Goal: Information Seeking & Learning: Learn about a topic

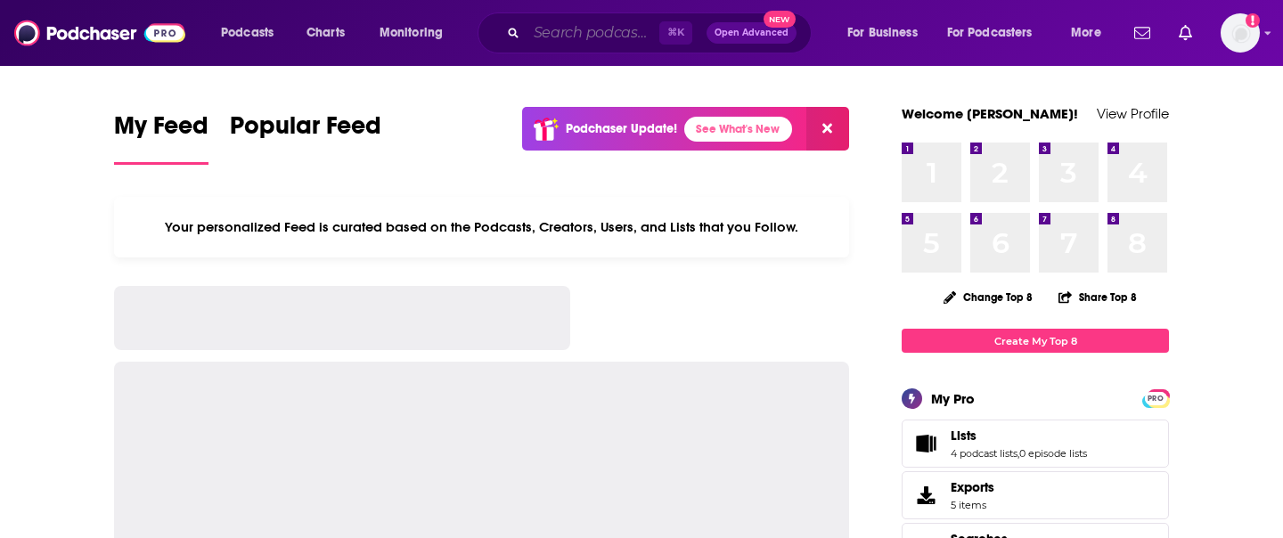
click at [556, 23] on input "Search podcasts, credits, & more..." at bounding box center [592, 33] width 133 height 29
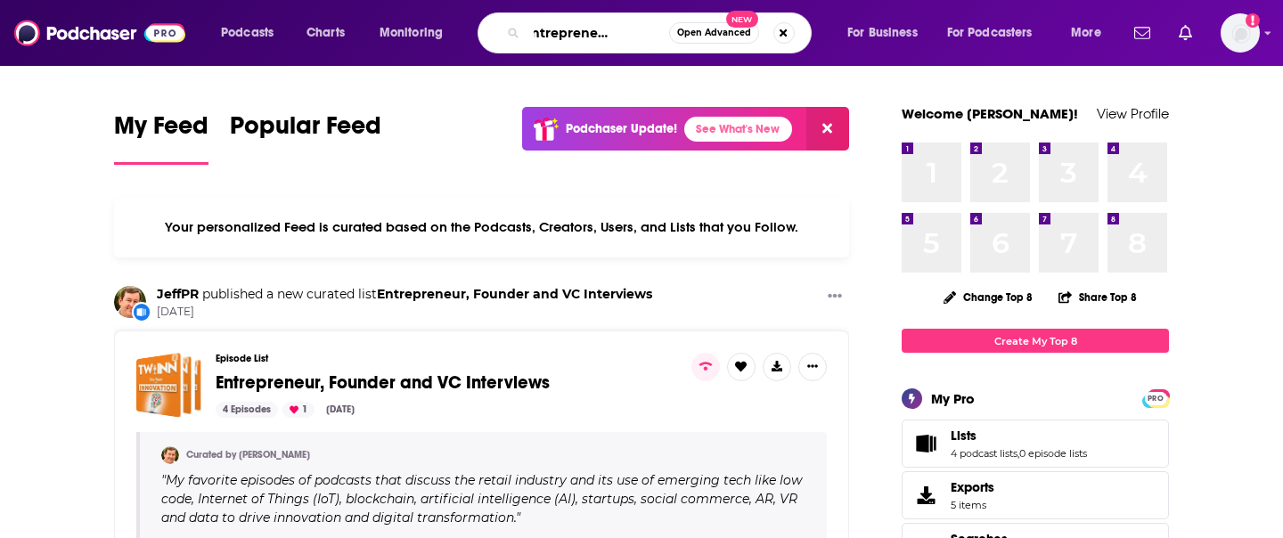
scroll to position [0, 64]
type input "black entrepreneur blueprint"
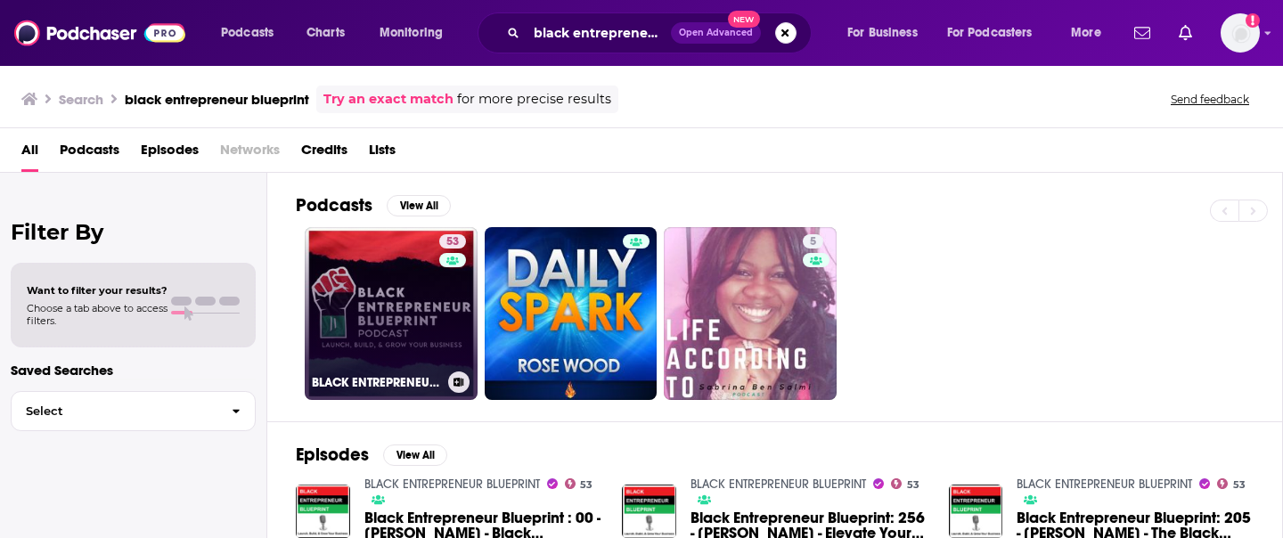
click at [413, 324] on link "53 BLACK ENTREPRENEUR BLUEPRINT" at bounding box center [391, 313] width 173 height 173
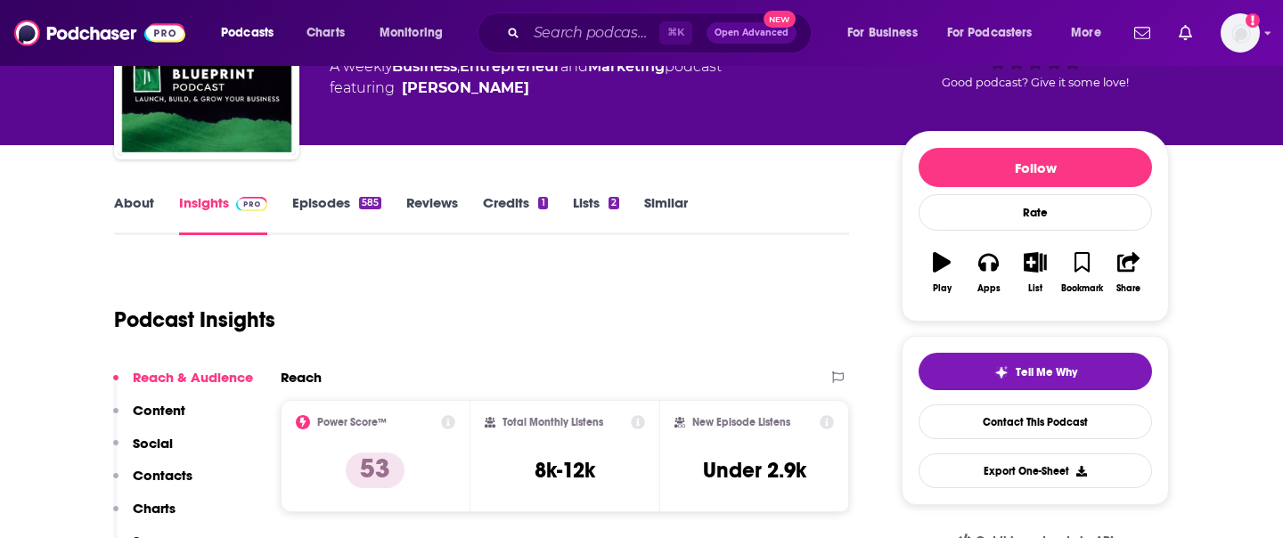
scroll to position [146, 0]
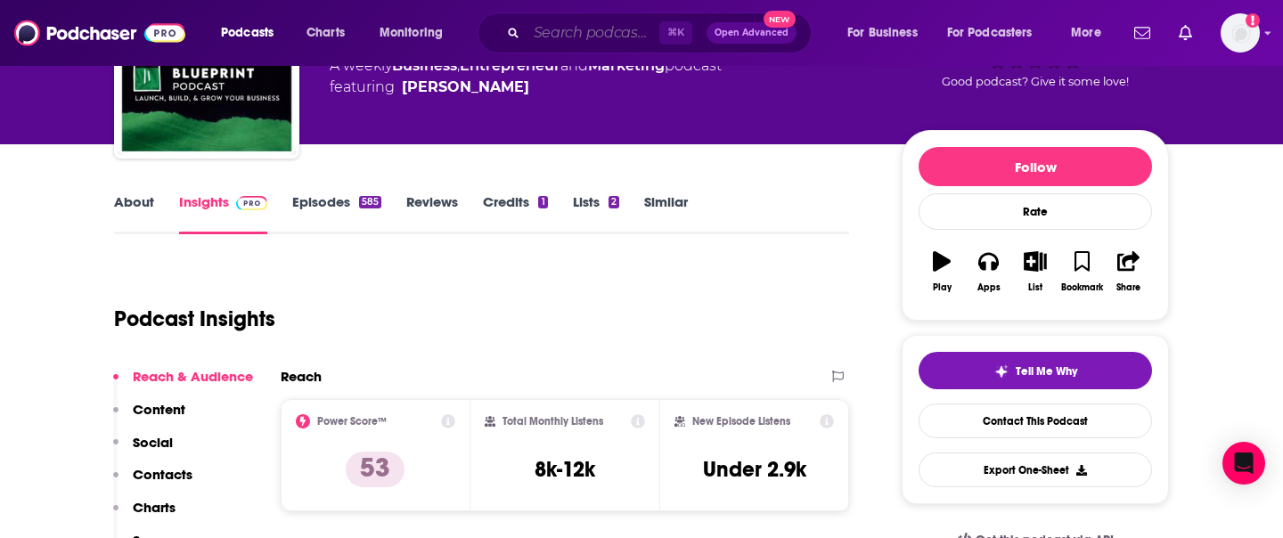
click at [561, 34] on input "Search podcasts, credits, & more..." at bounding box center [592, 33] width 133 height 29
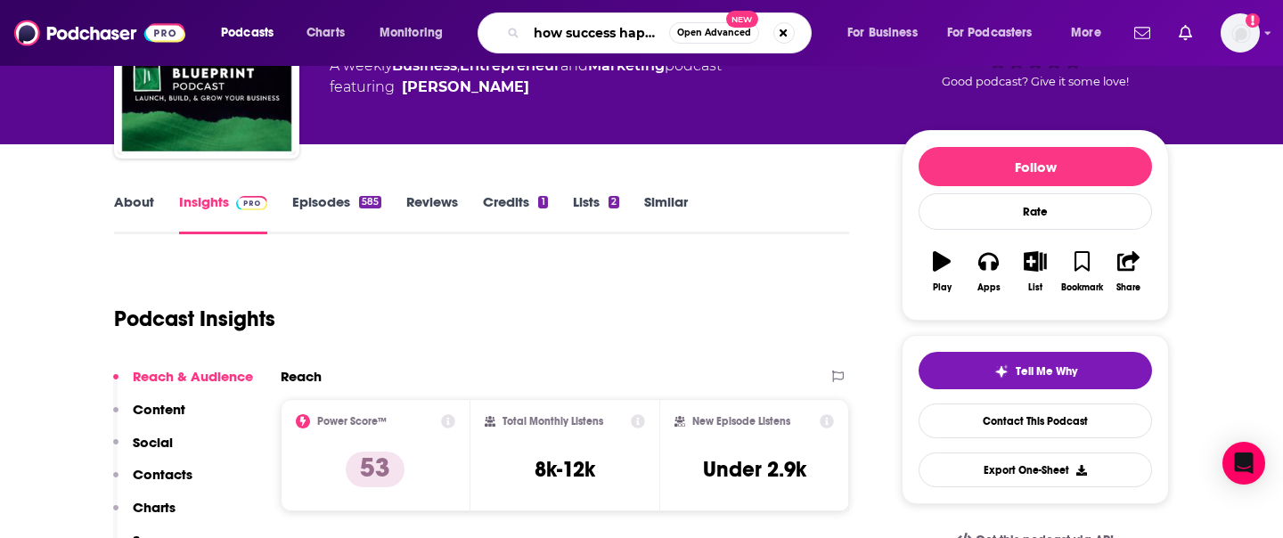
scroll to position [0, 10]
type input "how success happens"
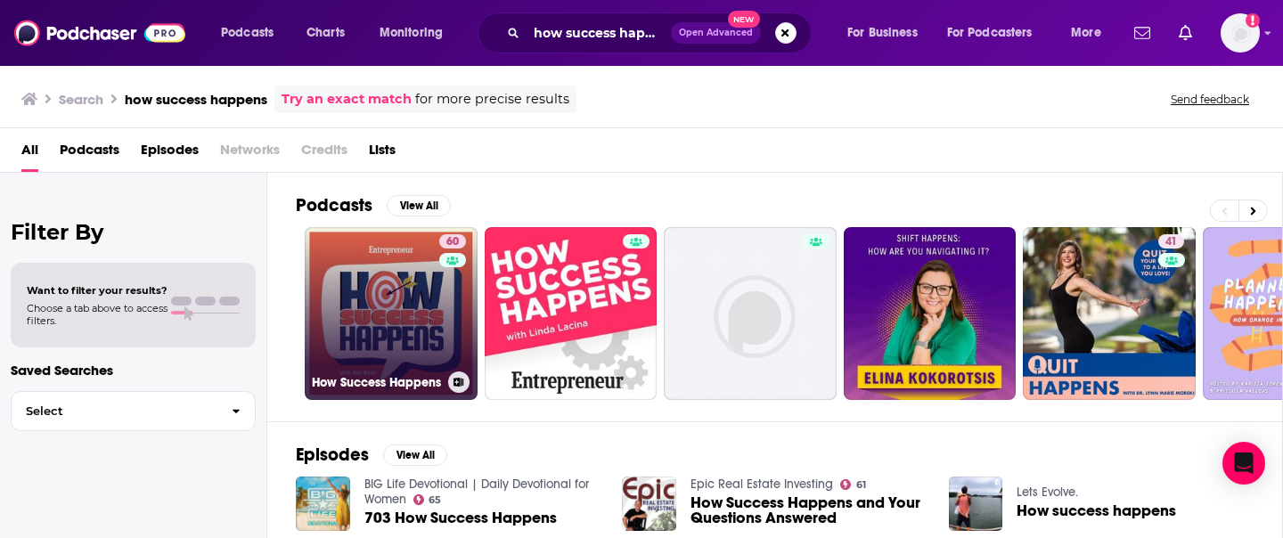
click at [392, 319] on link "60 How Success Happens" at bounding box center [391, 313] width 173 height 173
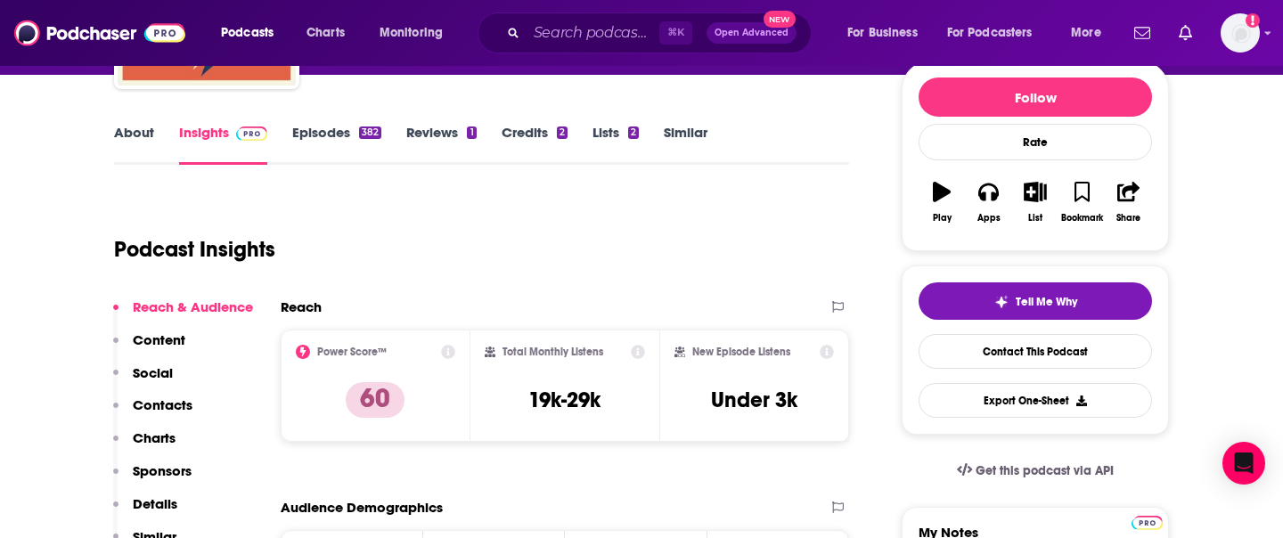
scroll to position [248, 0]
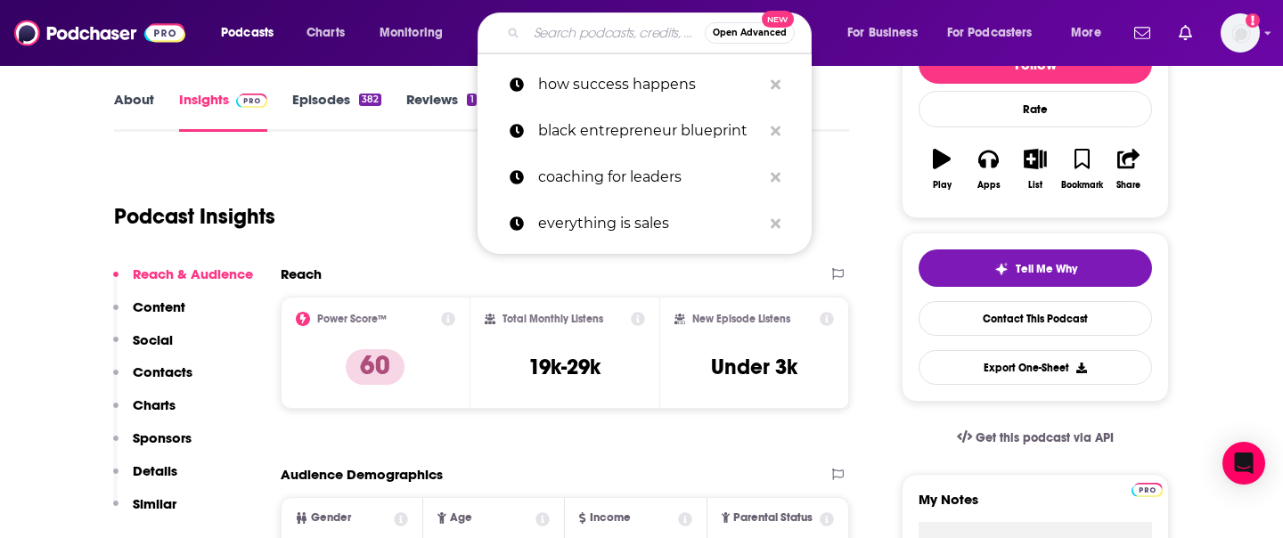
click at [585, 33] on input "Search podcasts, credits, & more..." at bounding box center [615, 33] width 178 height 29
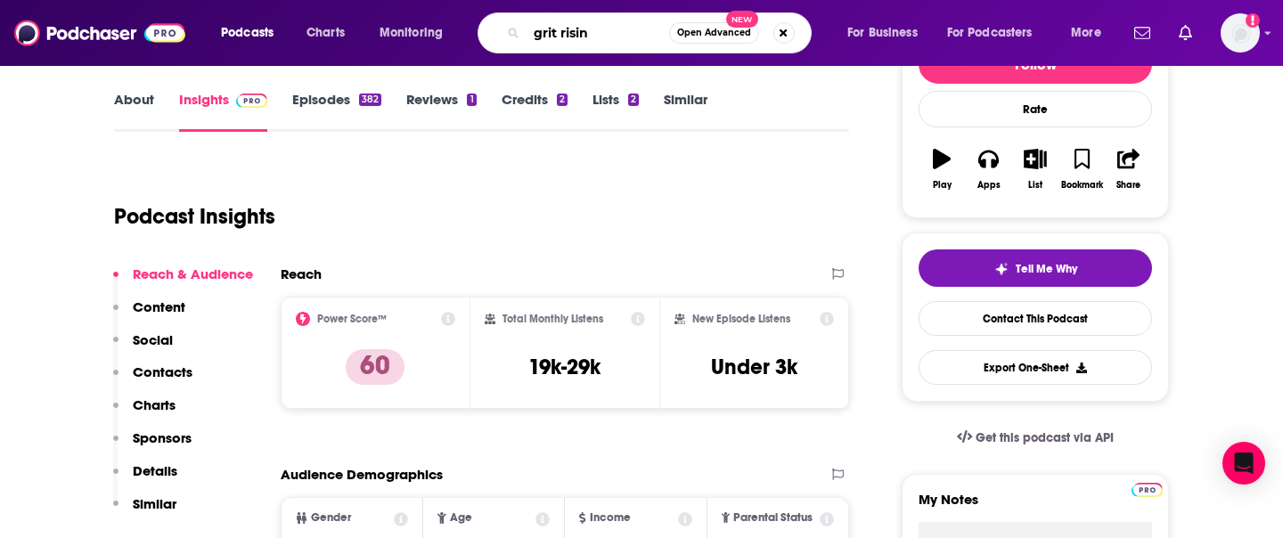
type input "grit rising"
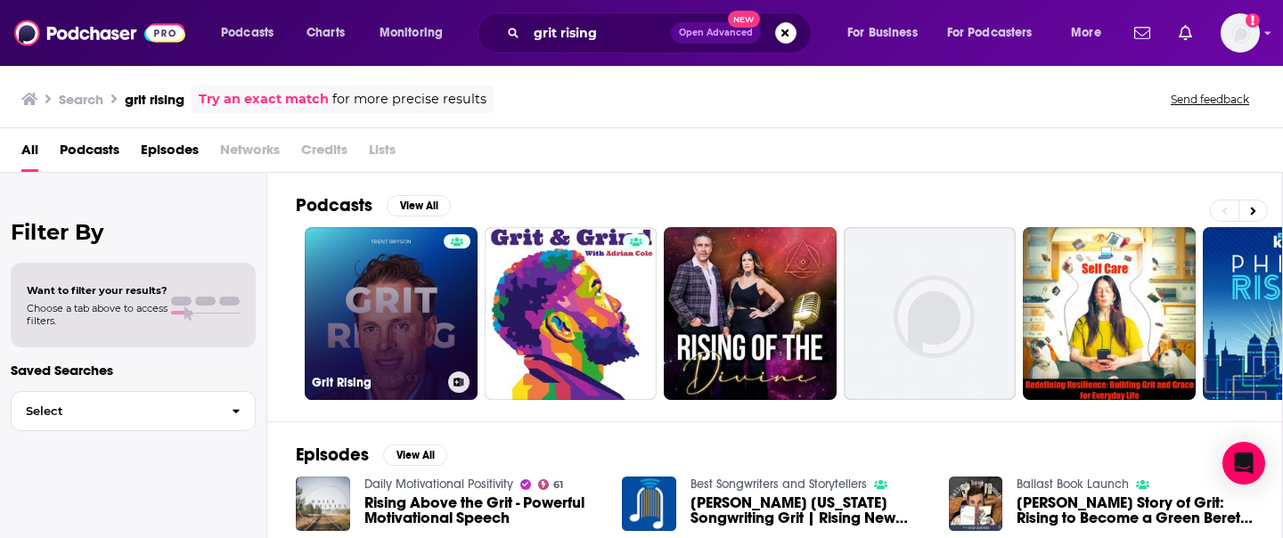
click at [414, 329] on link "Grit Rising" at bounding box center [391, 313] width 173 height 173
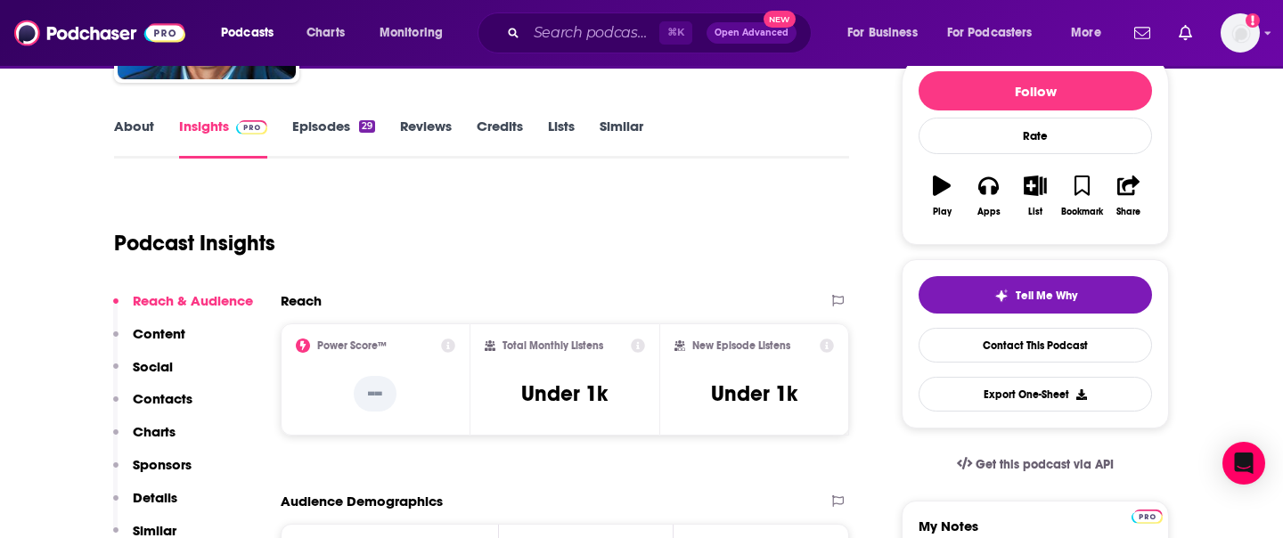
scroll to position [299, 0]
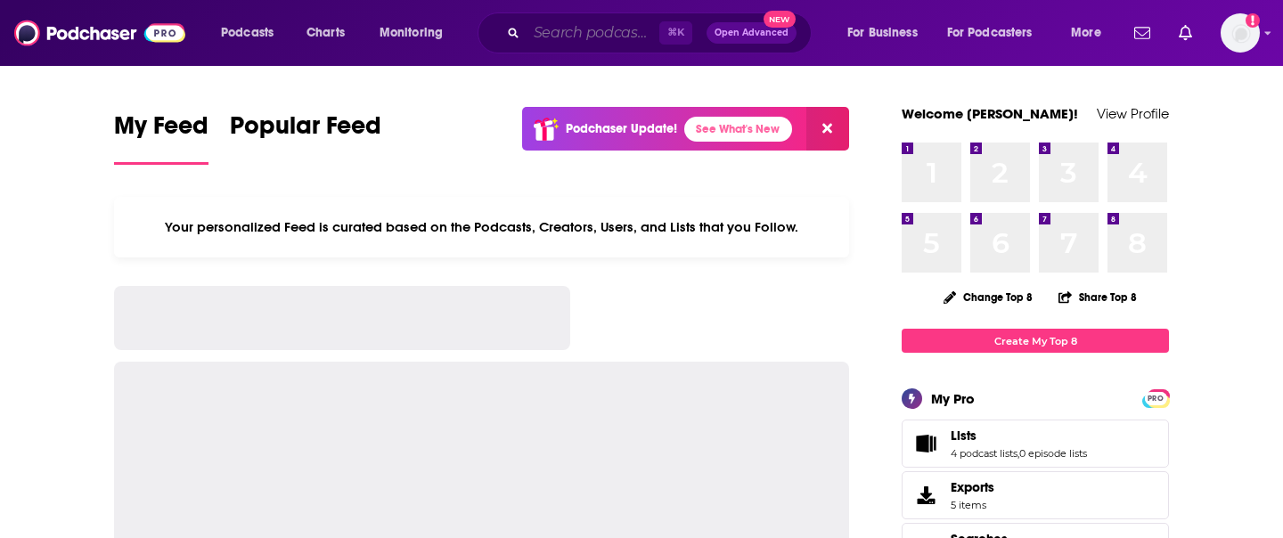
click at [565, 41] on input "Search podcasts, credits, & more..." at bounding box center [592, 33] width 133 height 29
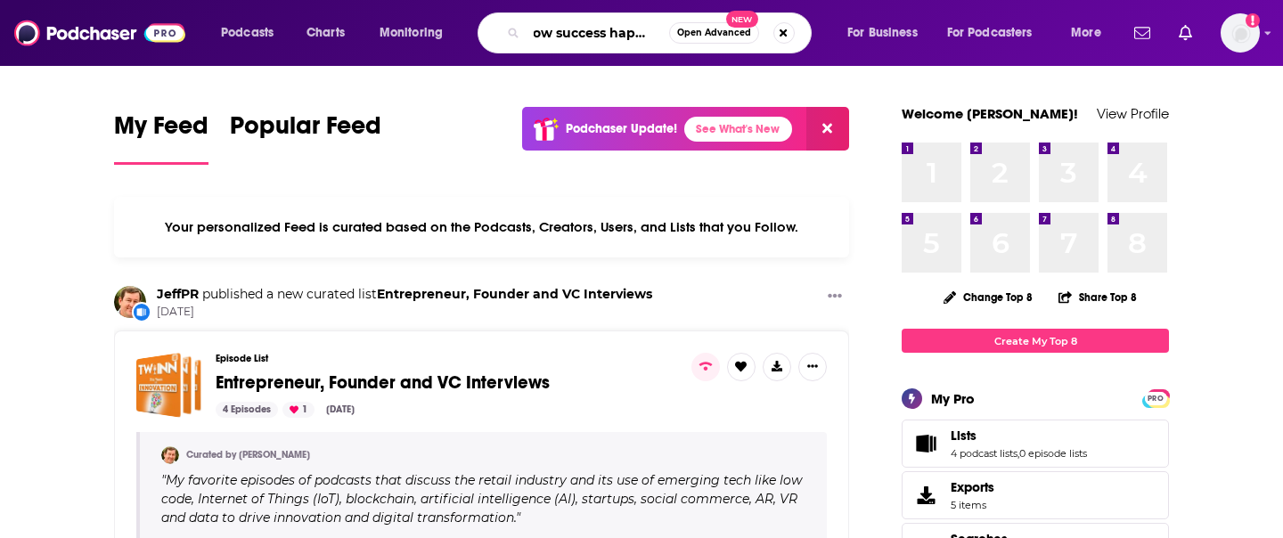
scroll to position [0, 16]
type input "how success happens"
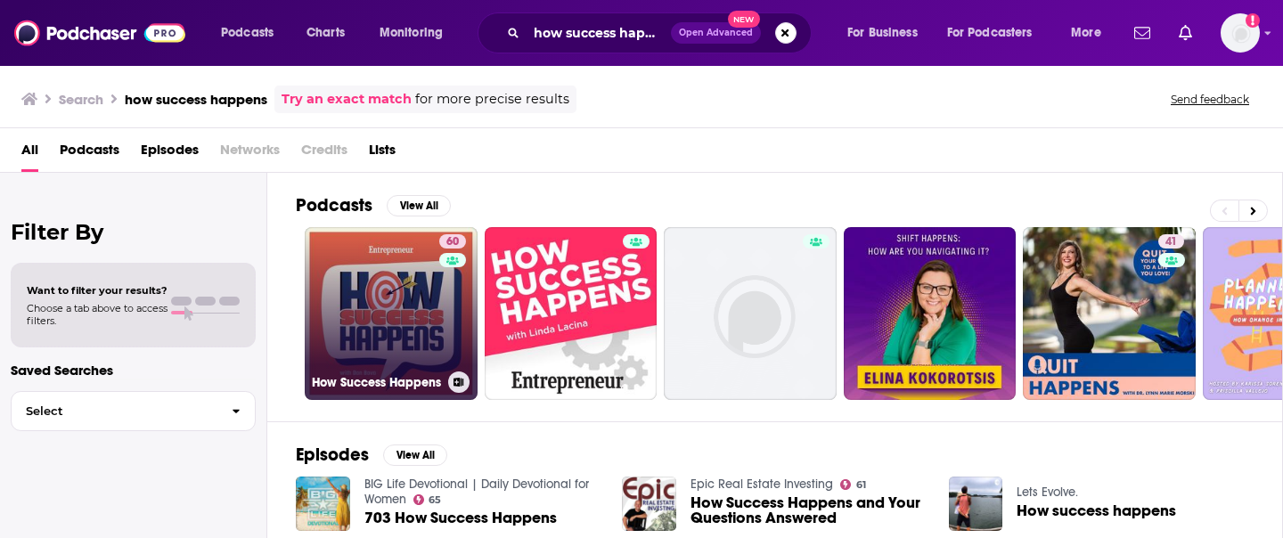
click at [367, 311] on link "60 How Success Happens" at bounding box center [391, 313] width 173 height 173
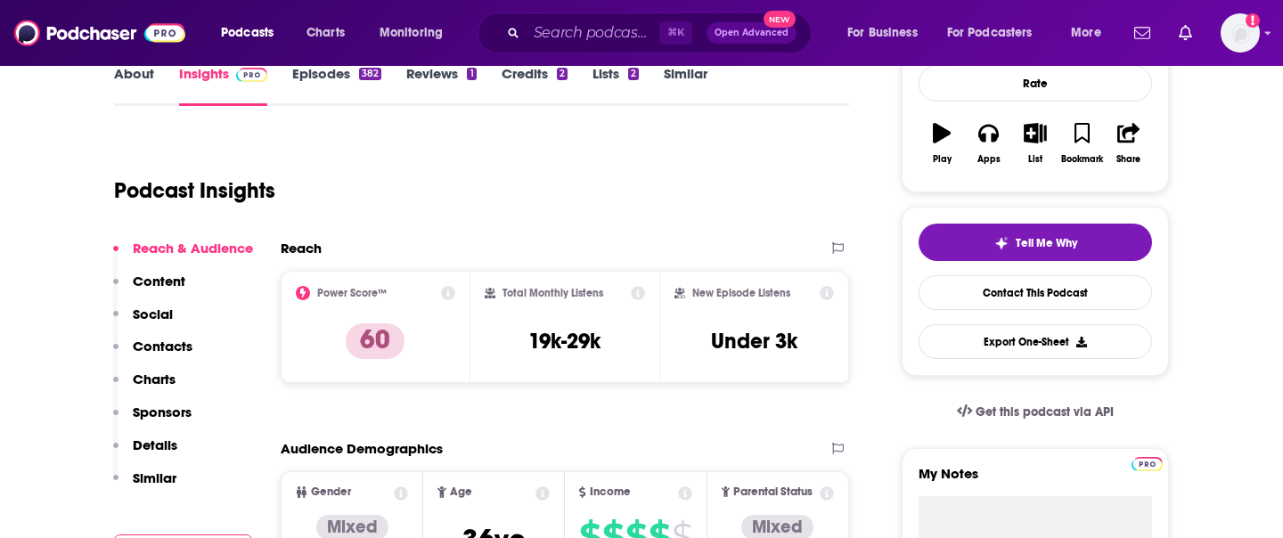
scroll to position [273, 0]
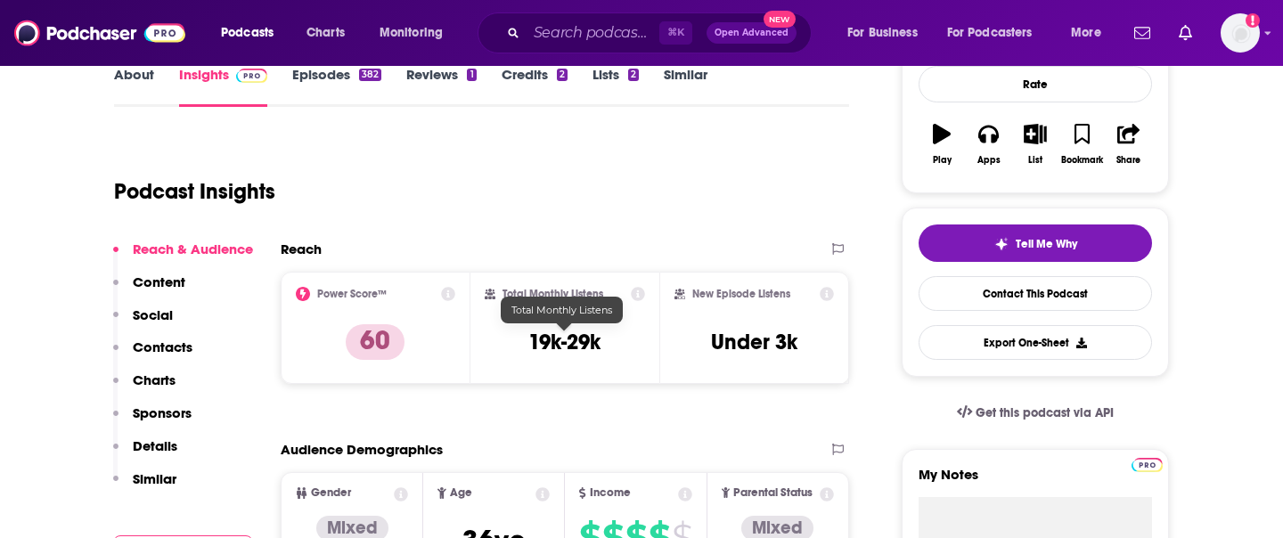
click at [536, 341] on h3 "19k-29k" at bounding box center [564, 342] width 72 height 27
copy div "19k-29k"
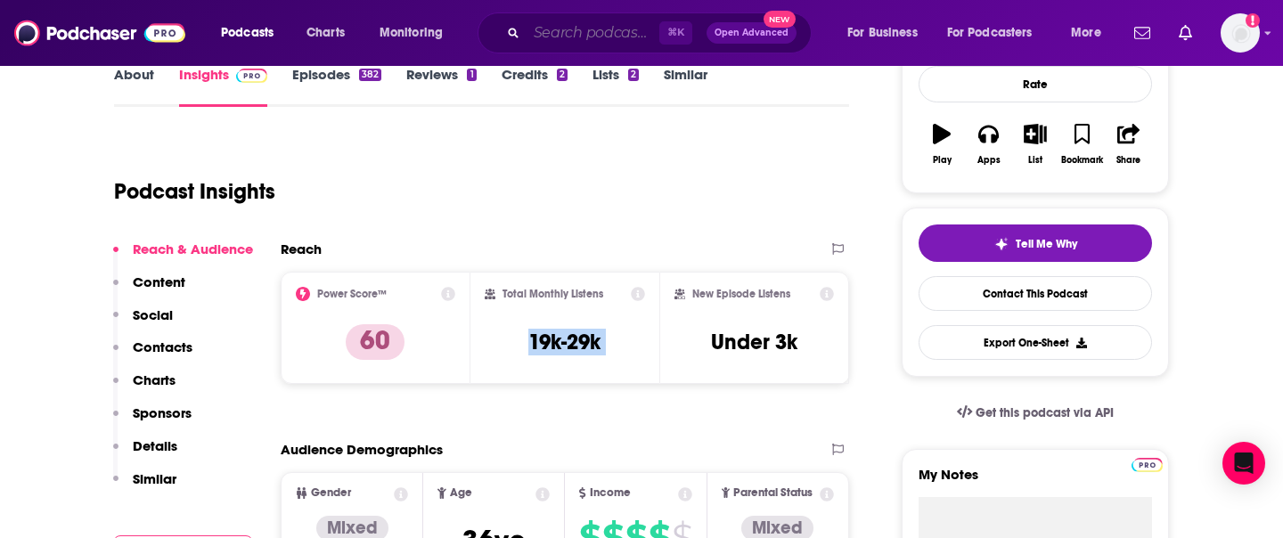
click at [616, 32] on input "Search podcasts, credits, & more..." at bounding box center [592, 33] width 133 height 29
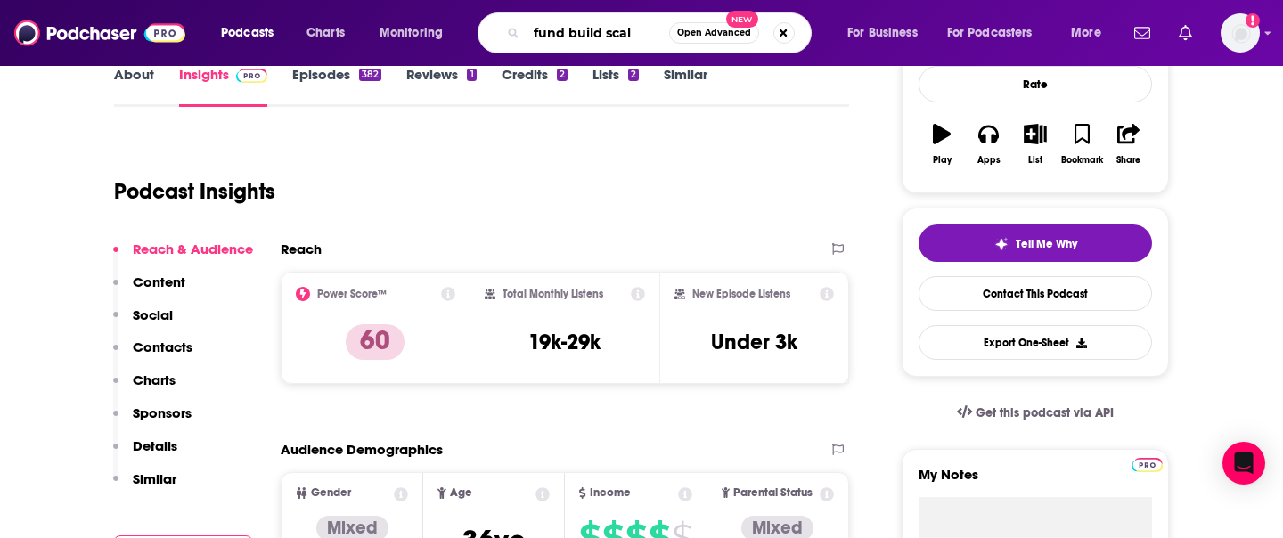
type input "fund build scale"
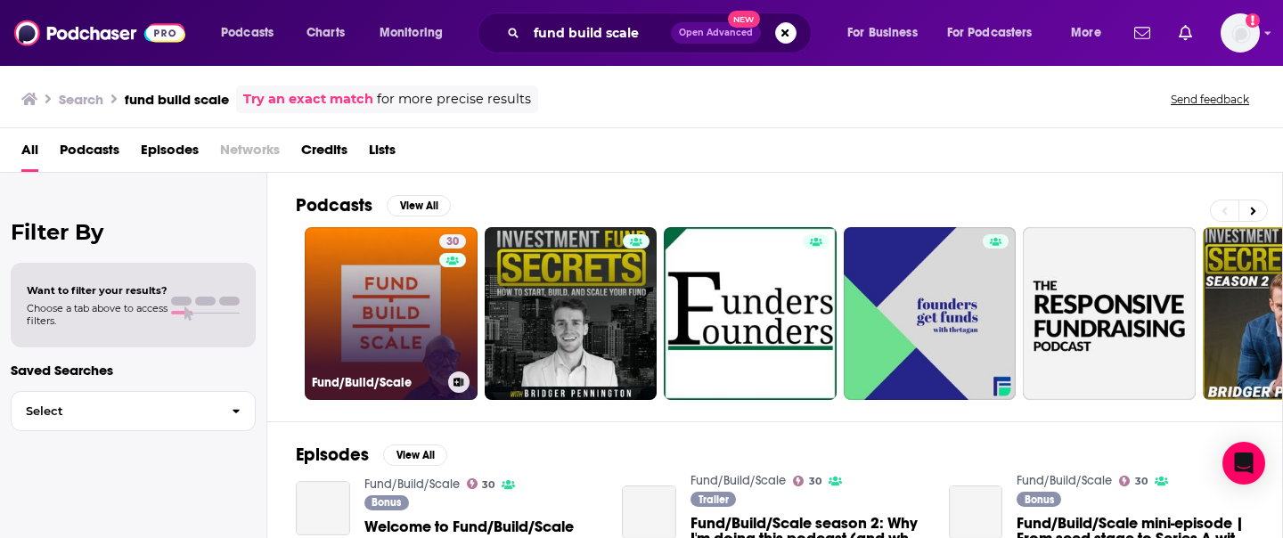
click at [371, 330] on link "30 Fund/Build/Scale" at bounding box center [391, 313] width 173 height 173
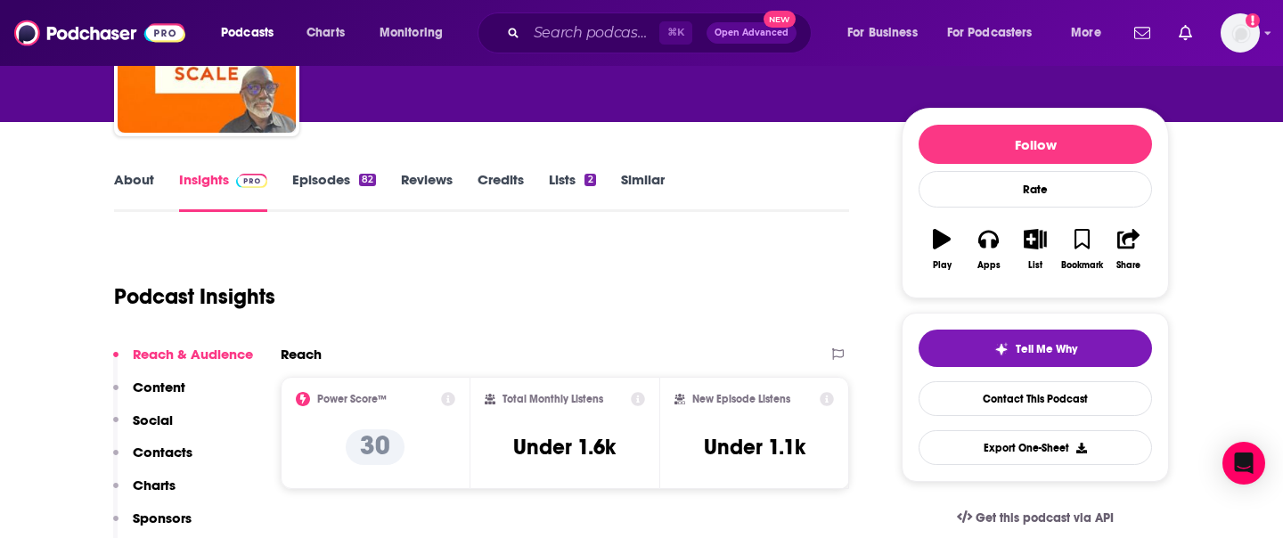
scroll to position [188, 0]
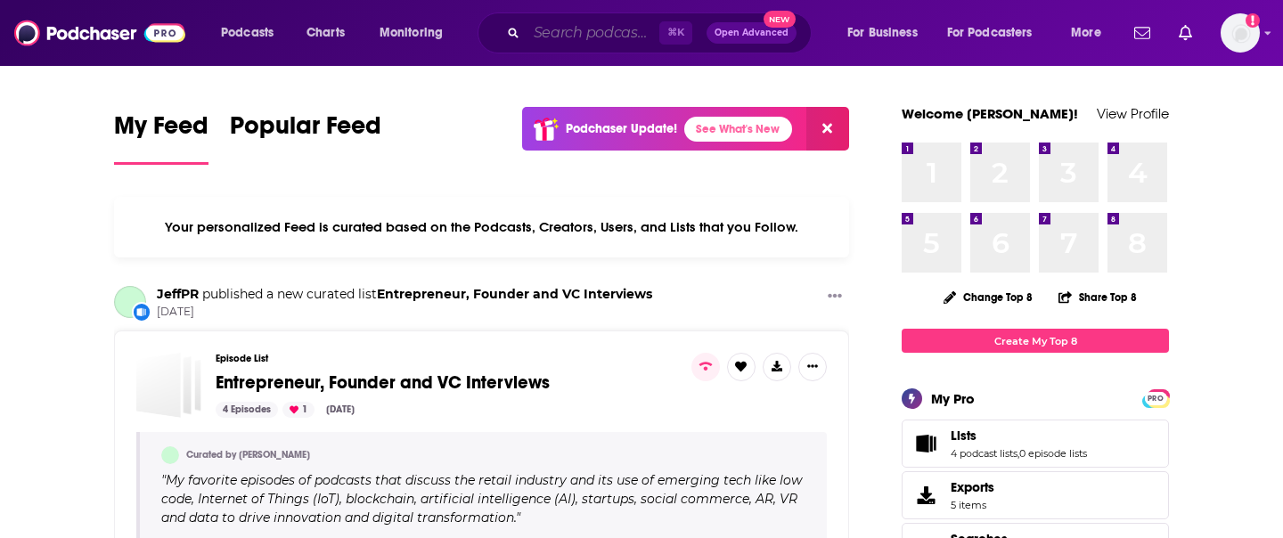
click at [599, 29] on input "Search podcasts, credits, & more..." at bounding box center [592, 33] width 133 height 29
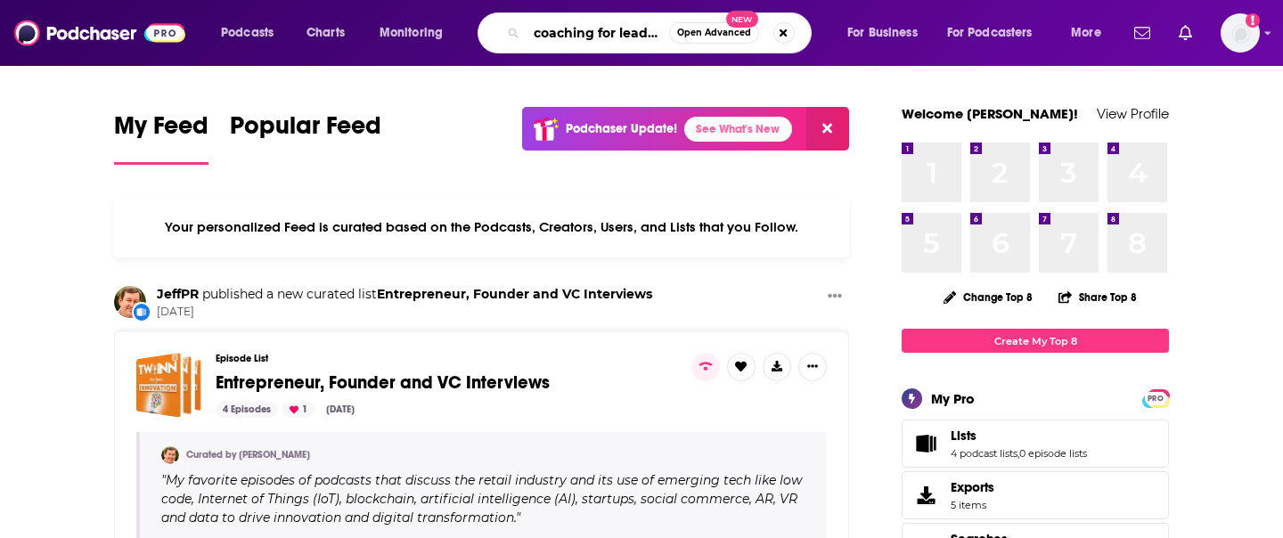
type input "coaching for leaders"
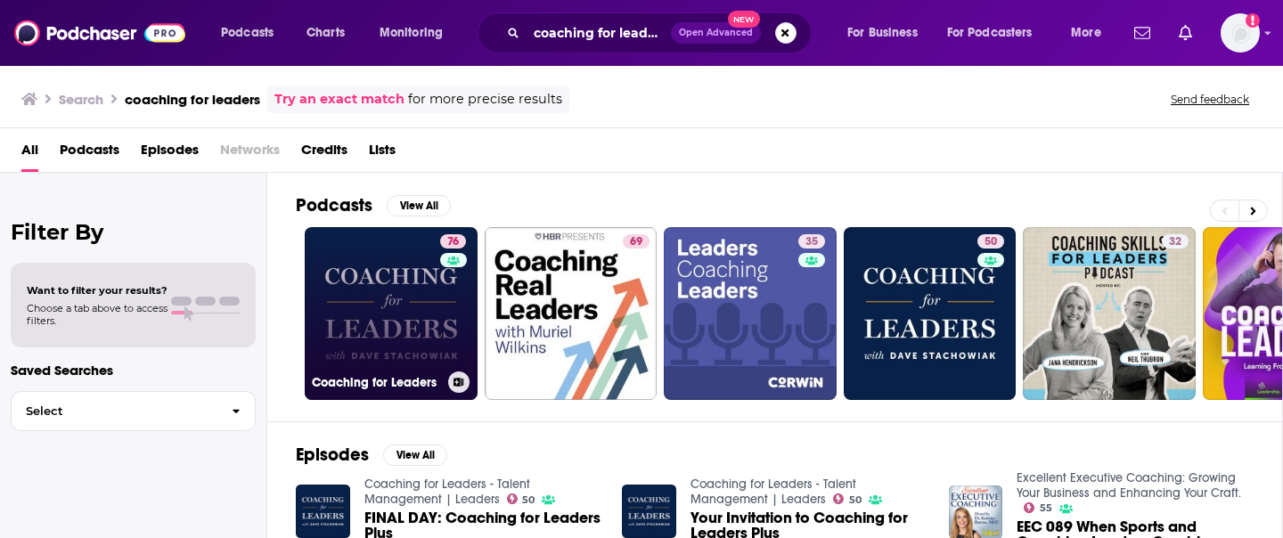
click at [385, 314] on link "76 Coaching for Leaders" at bounding box center [391, 313] width 173 height 173
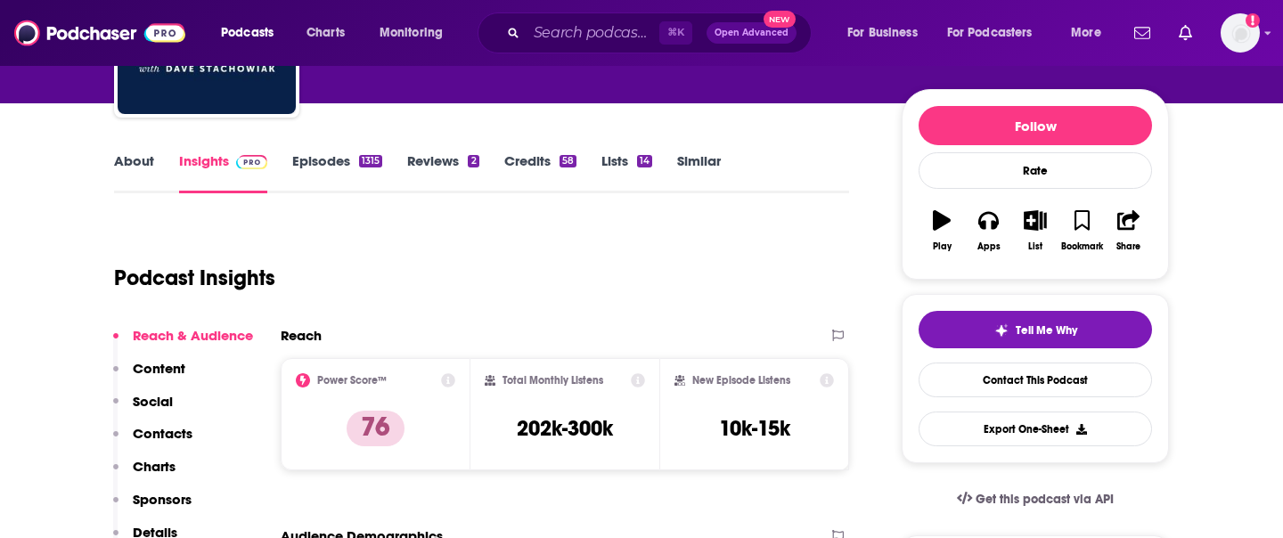
scroll to position [189, 0]
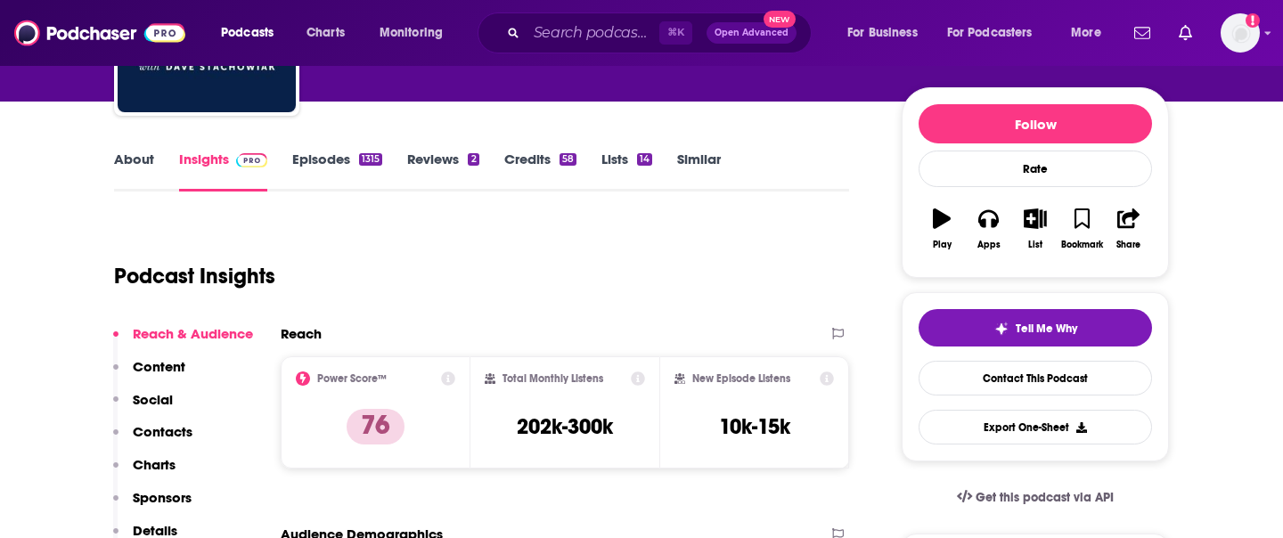
click at [139, 158] on link "About" at bounding box center [134, 171] width 40 height 41
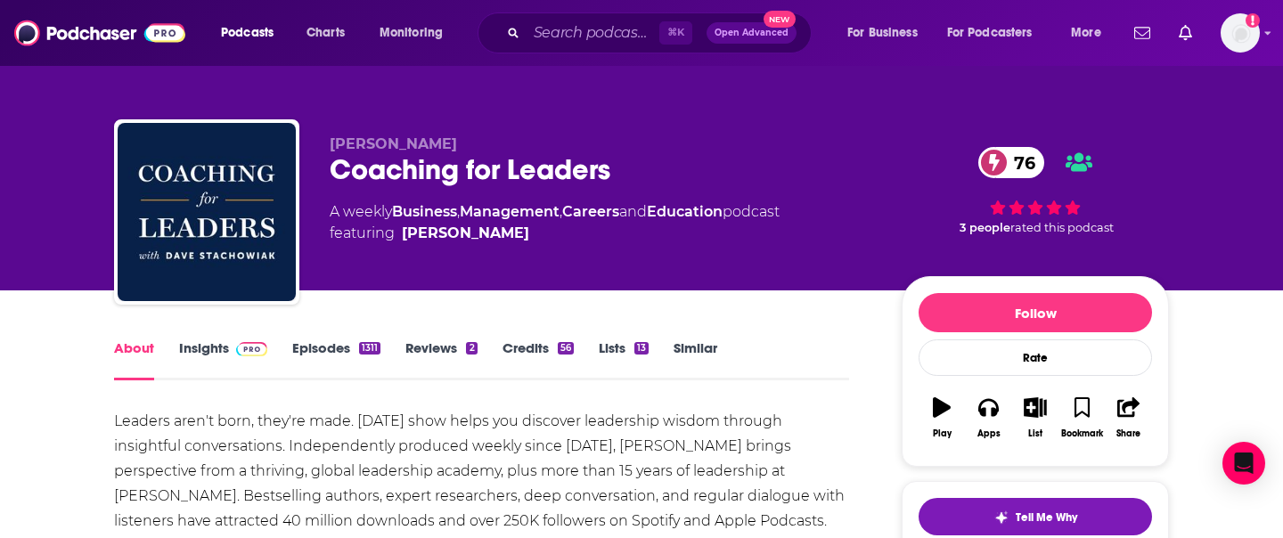
click at [229, 354] on span at bounding box center [248, 347] width 38 height 17
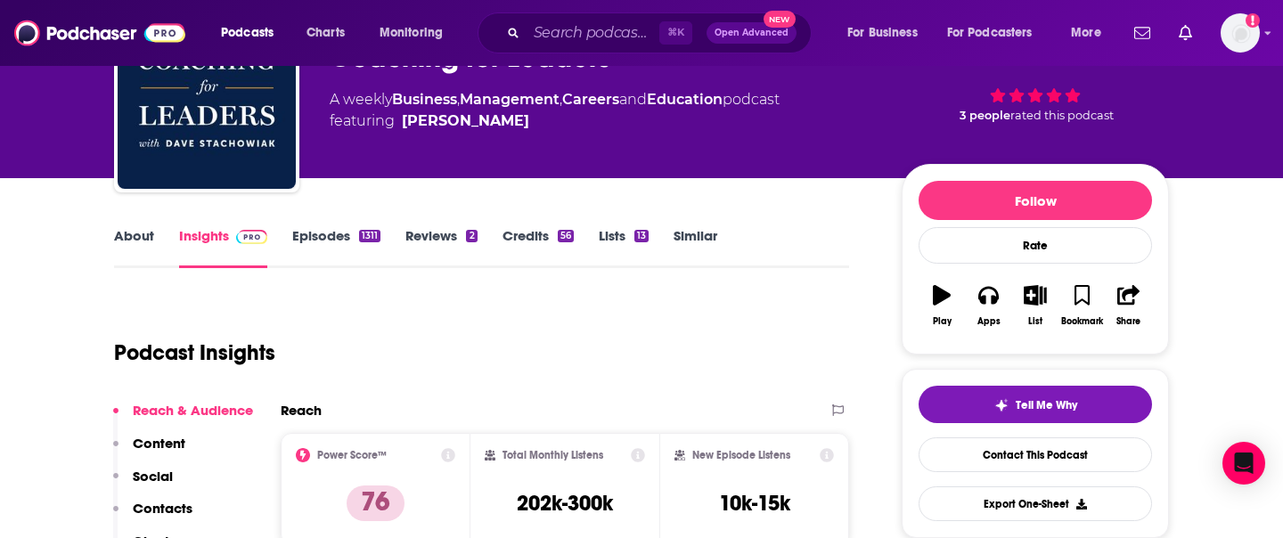
scroll to position [134, 0]
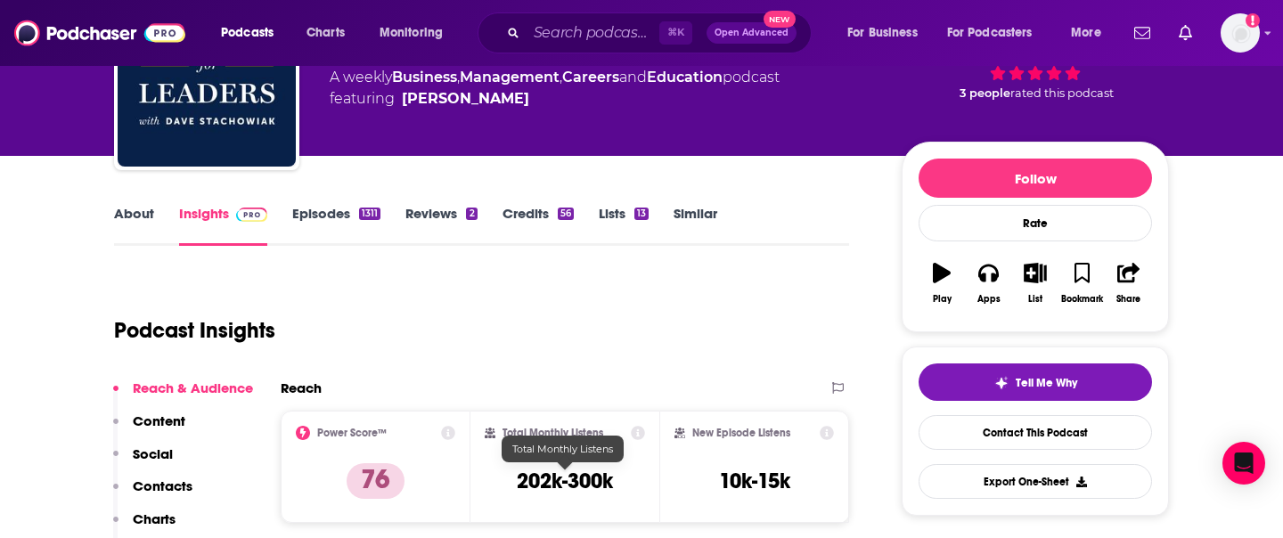
click at [523, 476] on h3 "202k-300k" at bounding box center [565, 481] width 96 height 27
click at [524, 476] on h3 "202k-300k" at bounding box center [565, 481] width 96 height 27
click at [550, 476] on h3 "202k-300k" at bounding box center [565, 481] width 96 height 27
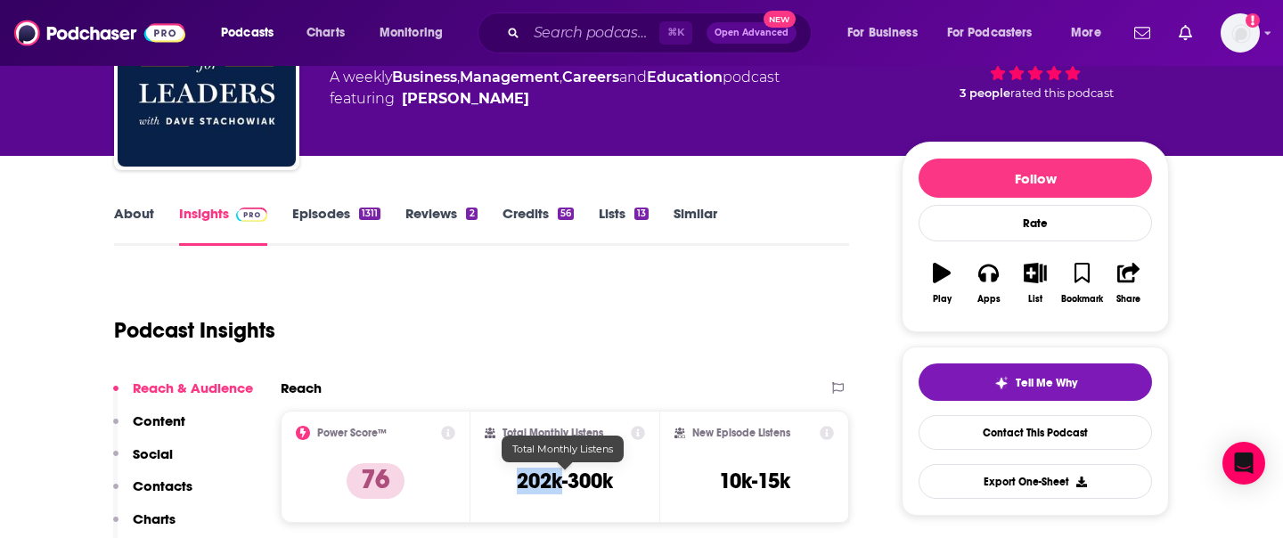
click at [551, 476] on h3 "202k-300k" at bounding box center [565, 481] width 96 height 27
copy div "202k-300k"
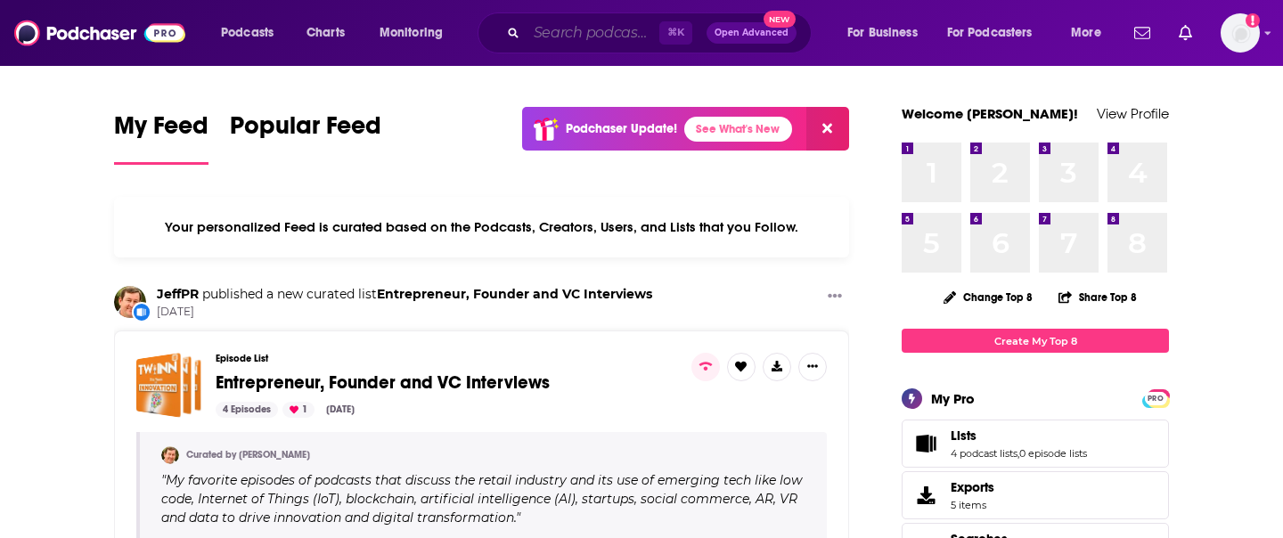
click at [607, 43] on input "Search podcasts, credits, & more..." at bounding box center [592, 33] width 133 height 29
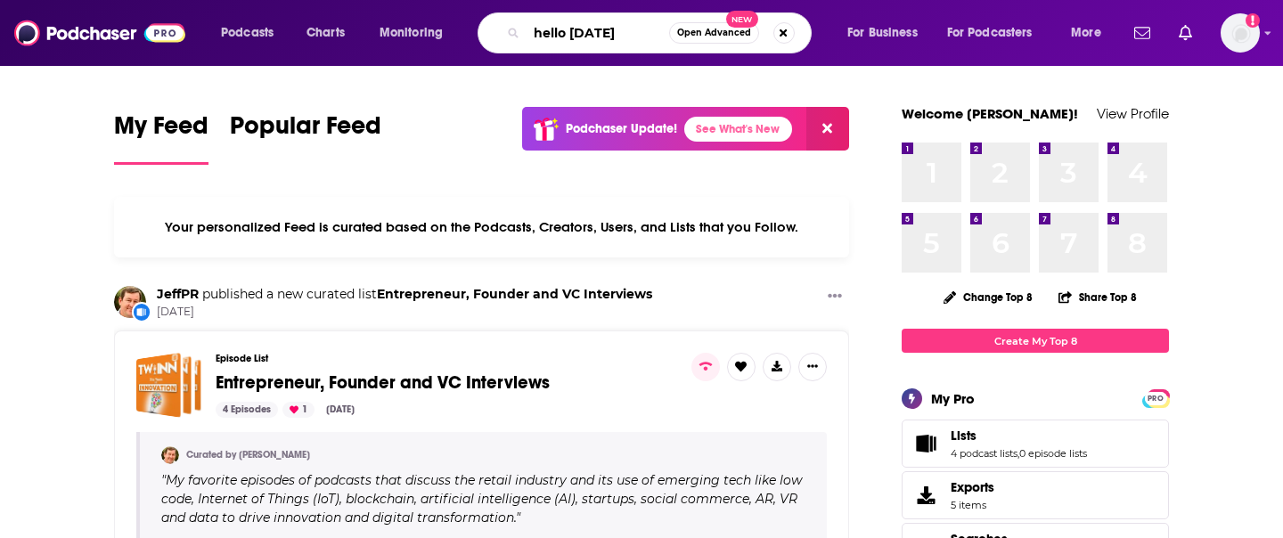
type input "hello monday"
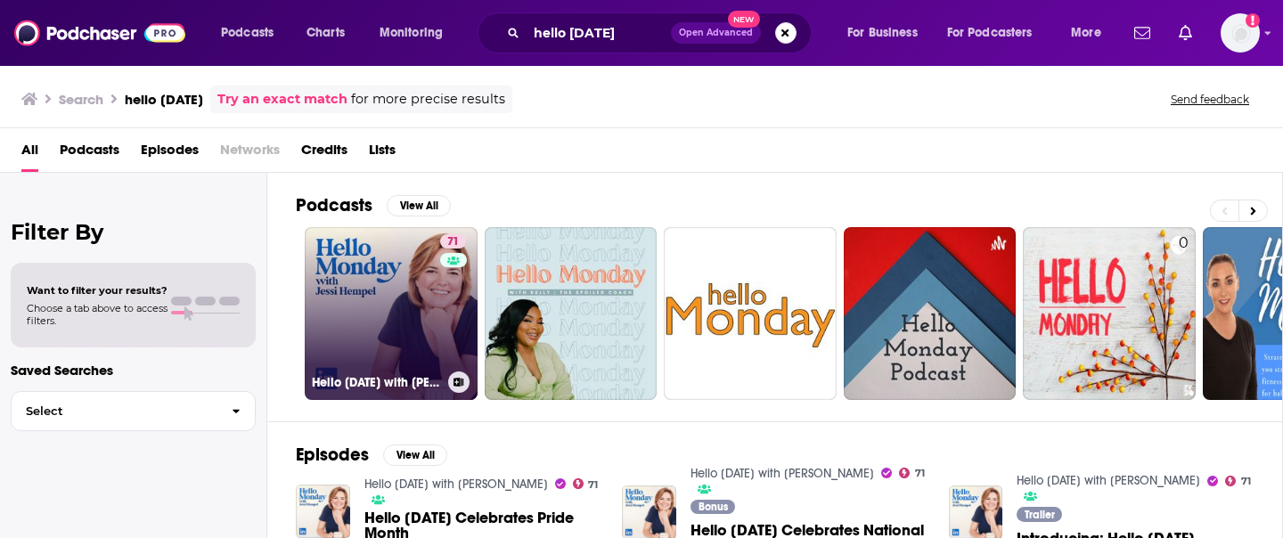
click at [417, 275] on link "71 Hello Monday with Jessi Hempel" at bounding box center [391, 313] width 173 height 173
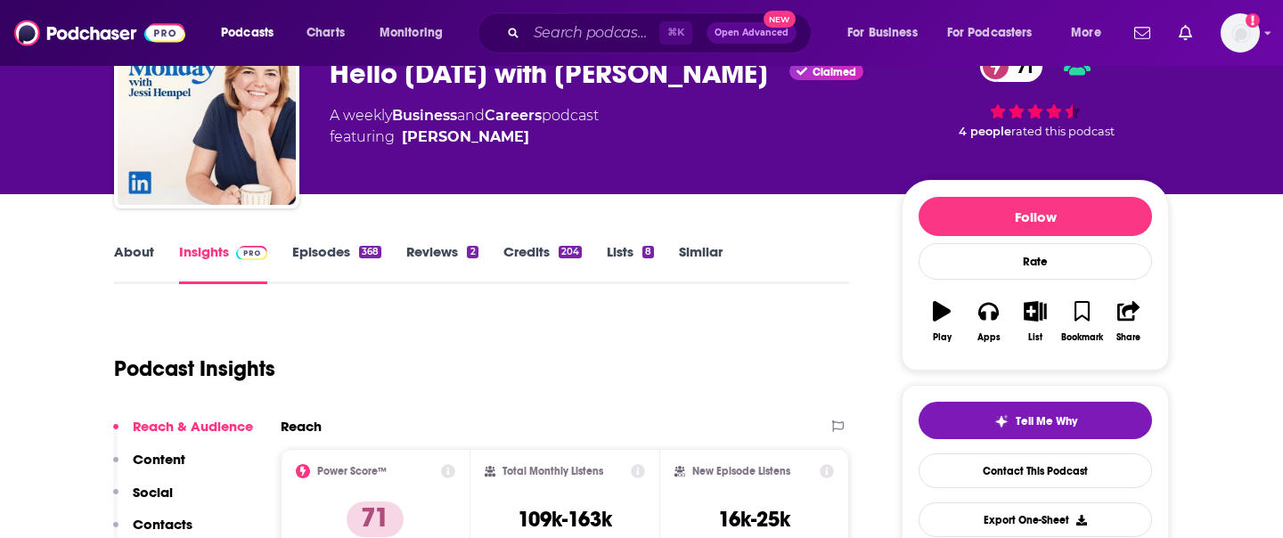
scroll to position [192, 0]
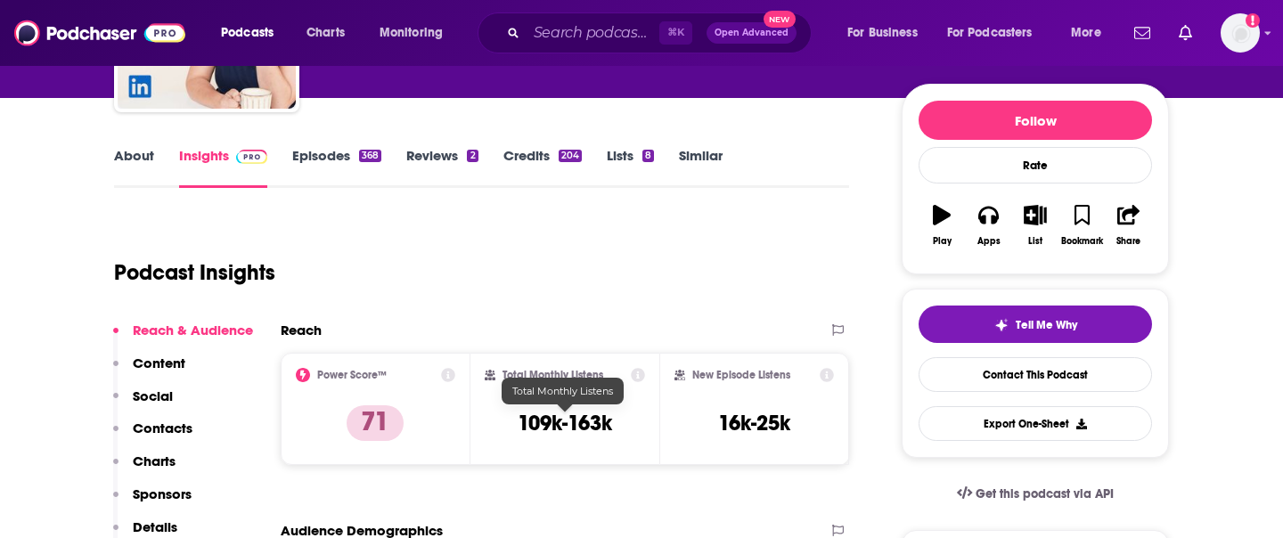
click at [591, 422] on h3 "109k-163k" at bounding box center [564, 423] width 94 height 27
copy div "109k-163k"
